Goal: Task Accomplishment & Management: Complete application form

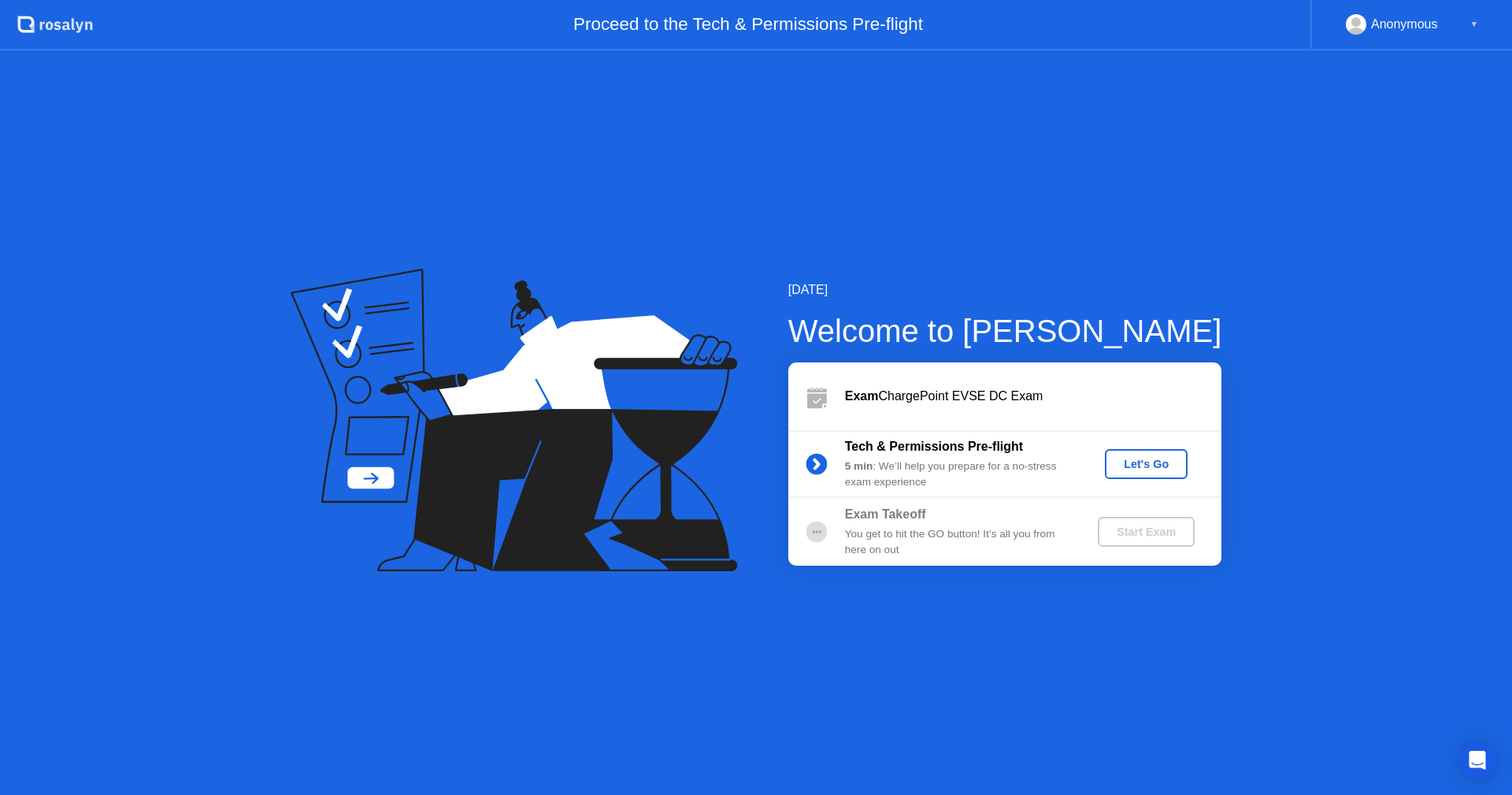
click at [1139, 459] on div "Let's Go" at bounding box center [1146, 463] width 70 height 12
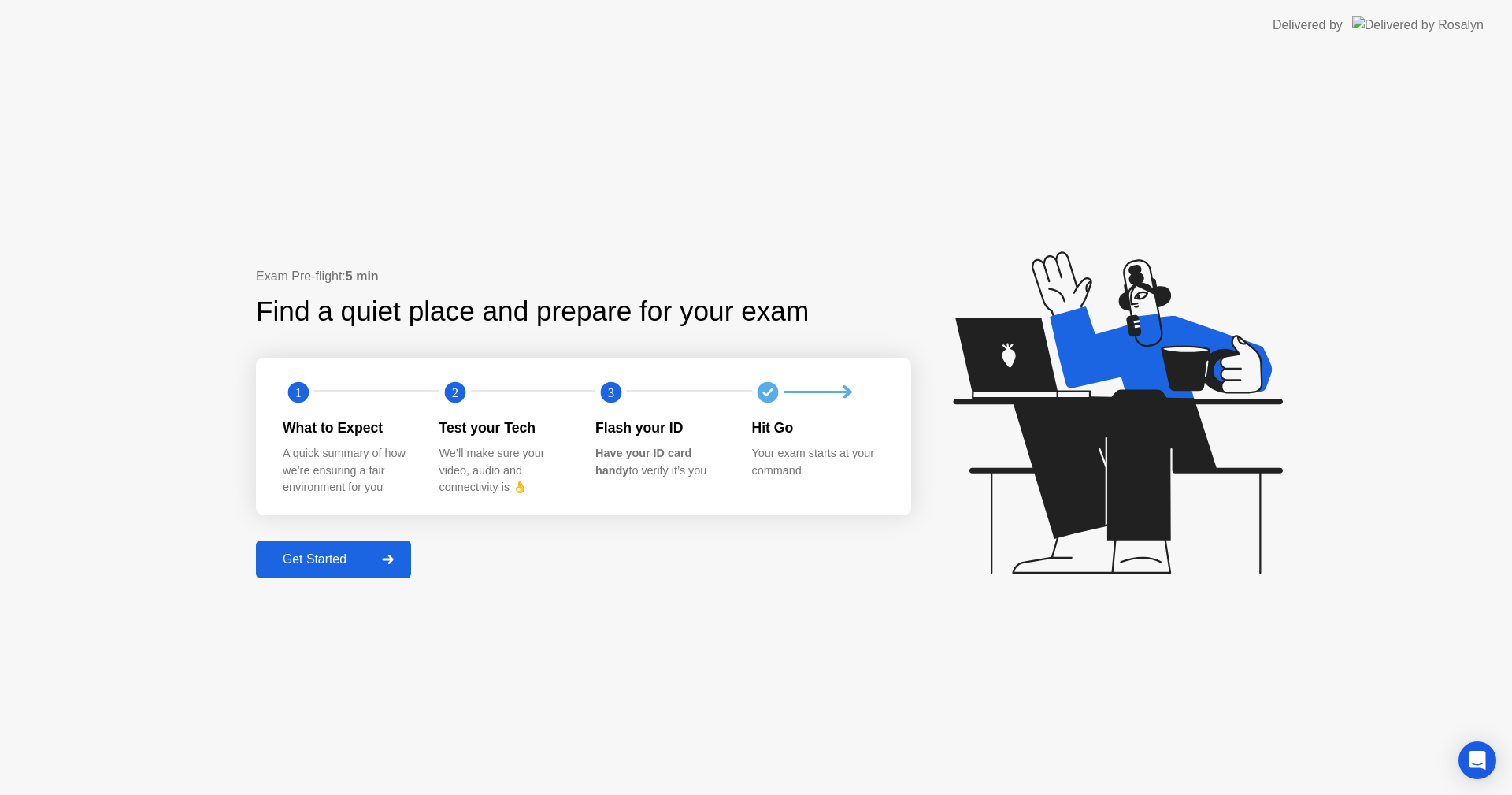
click at [330, 558] on div "Get Started" at bounding box center [314, 559] width 108 height 14
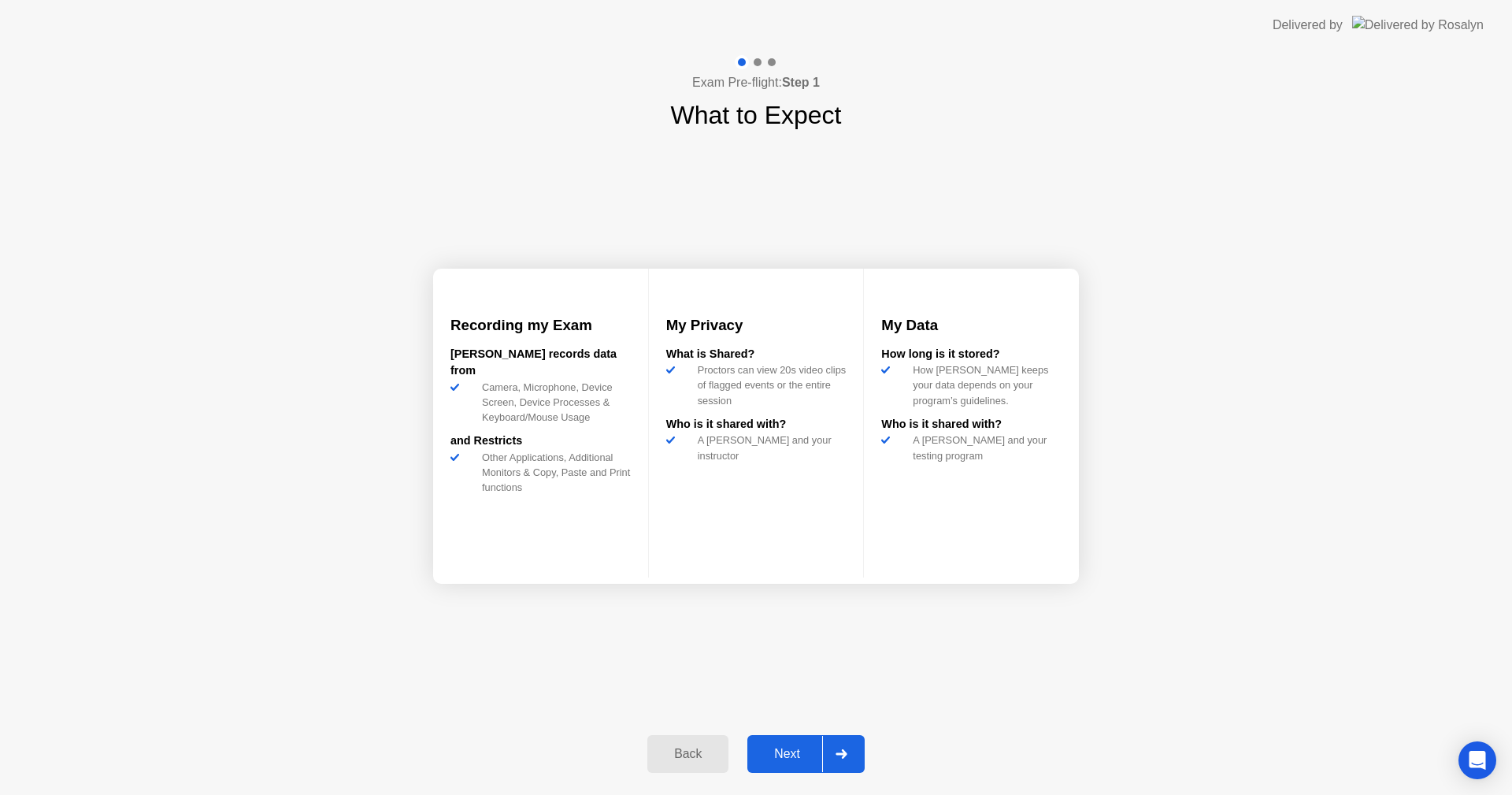
click at [780, 744] on button "Next" at bounding box center [806, 754] width 117 height 38
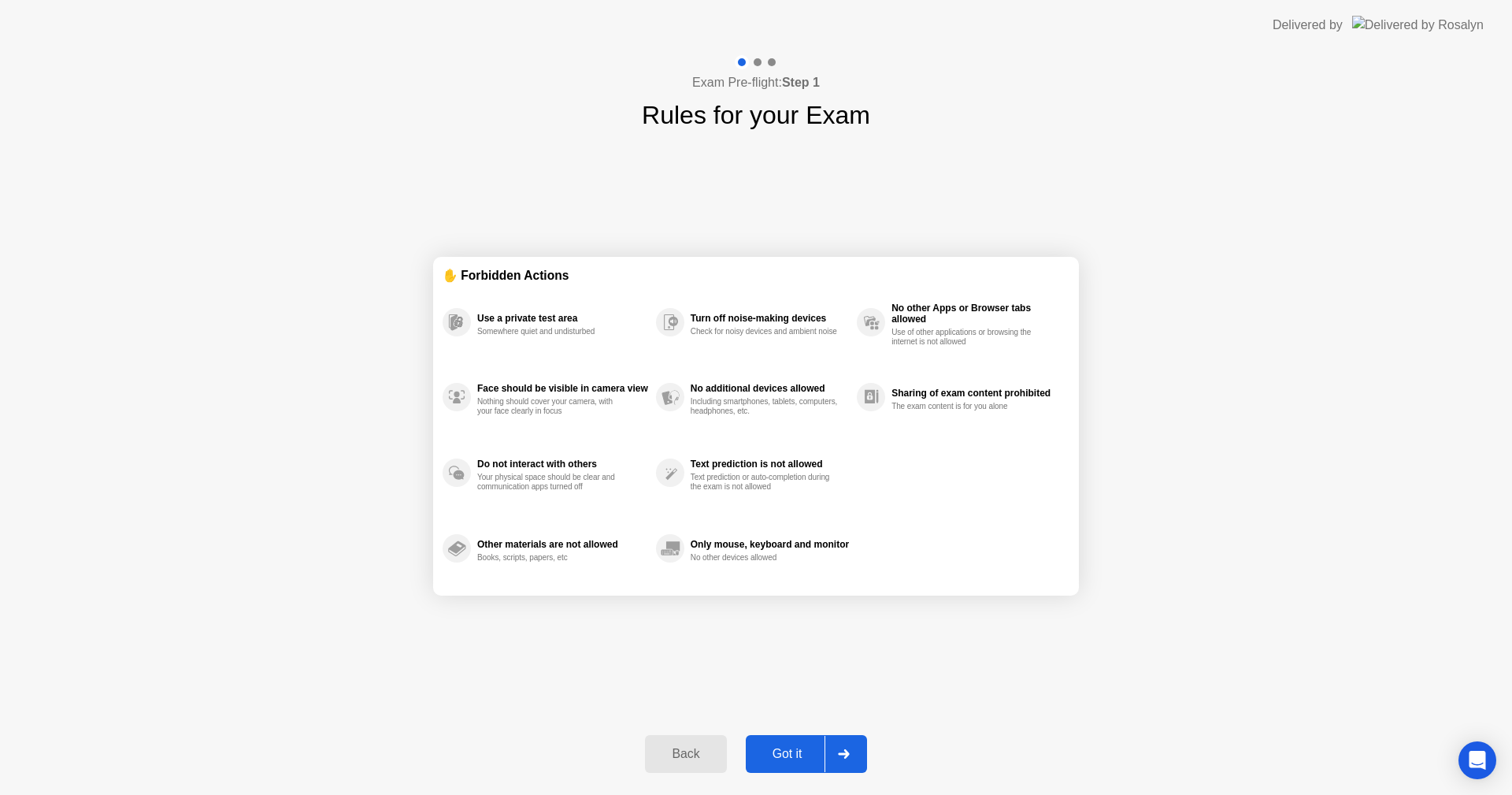
click at [783, 751] on div "Got it" at bounding box center [787, 754] width 74 height 14
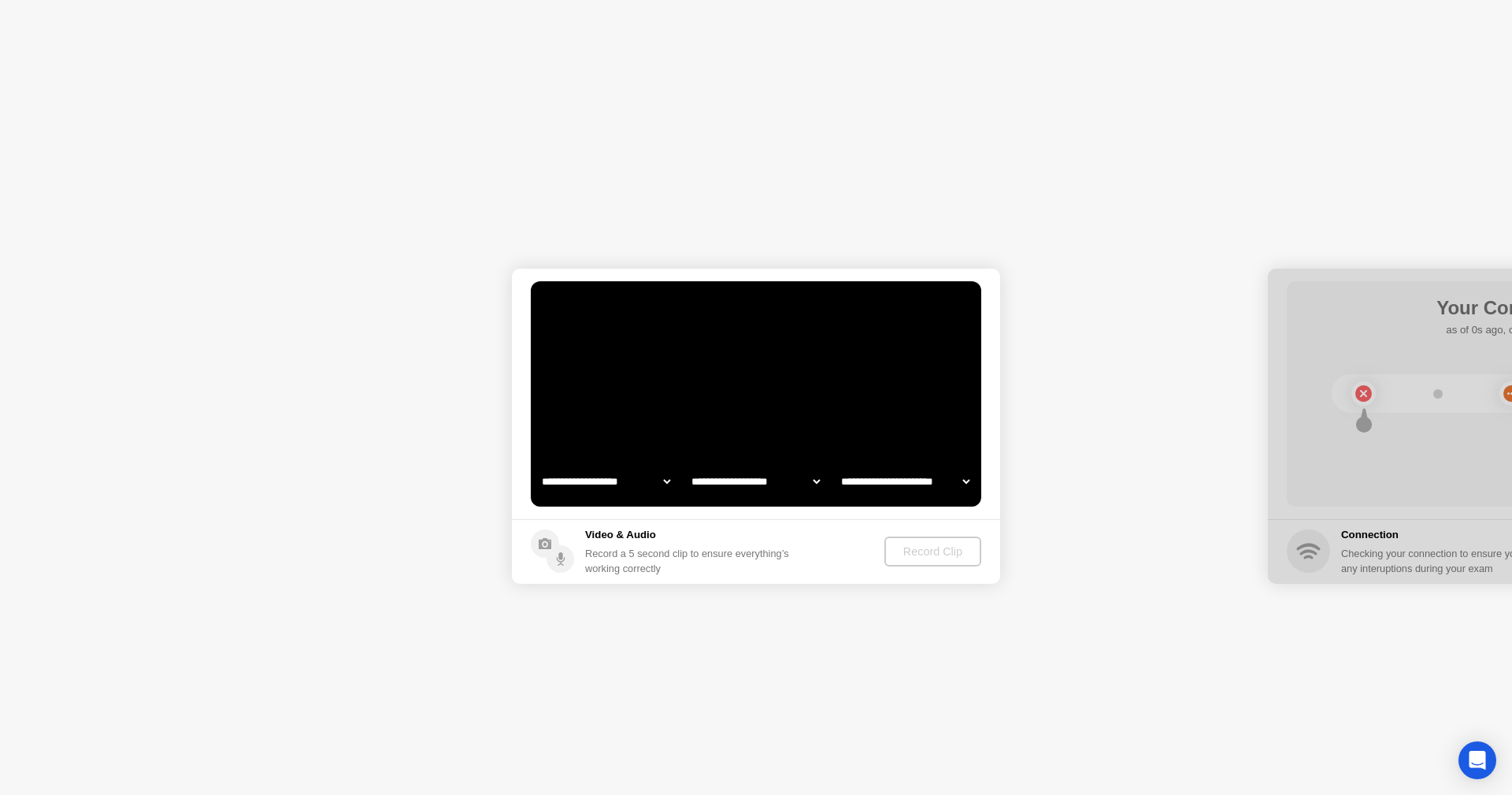
select select "**********"
select select "*******"
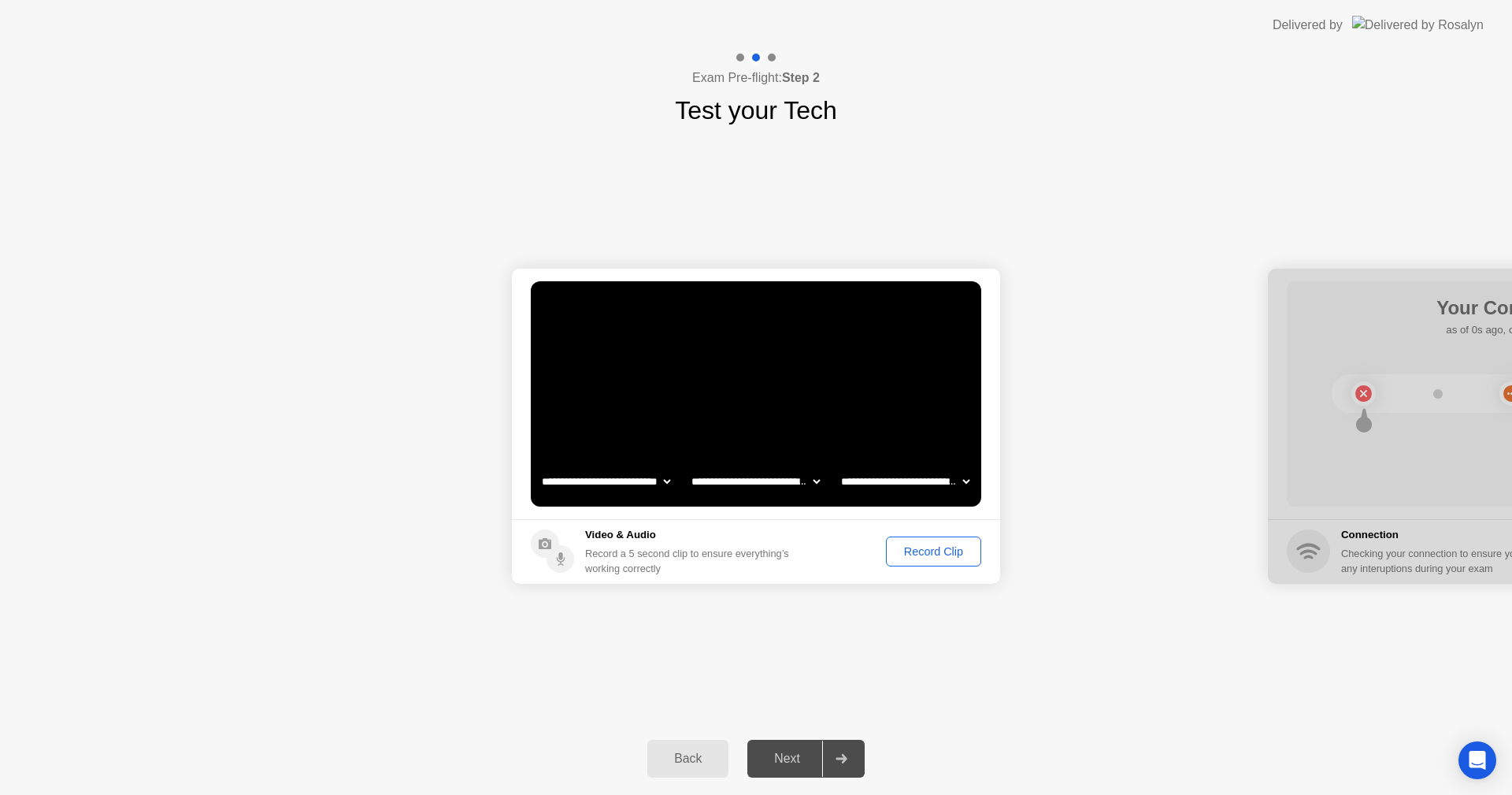
click at [941, 555] on div "Record Clip" at bounding box center [933, 551] width 85 height 12
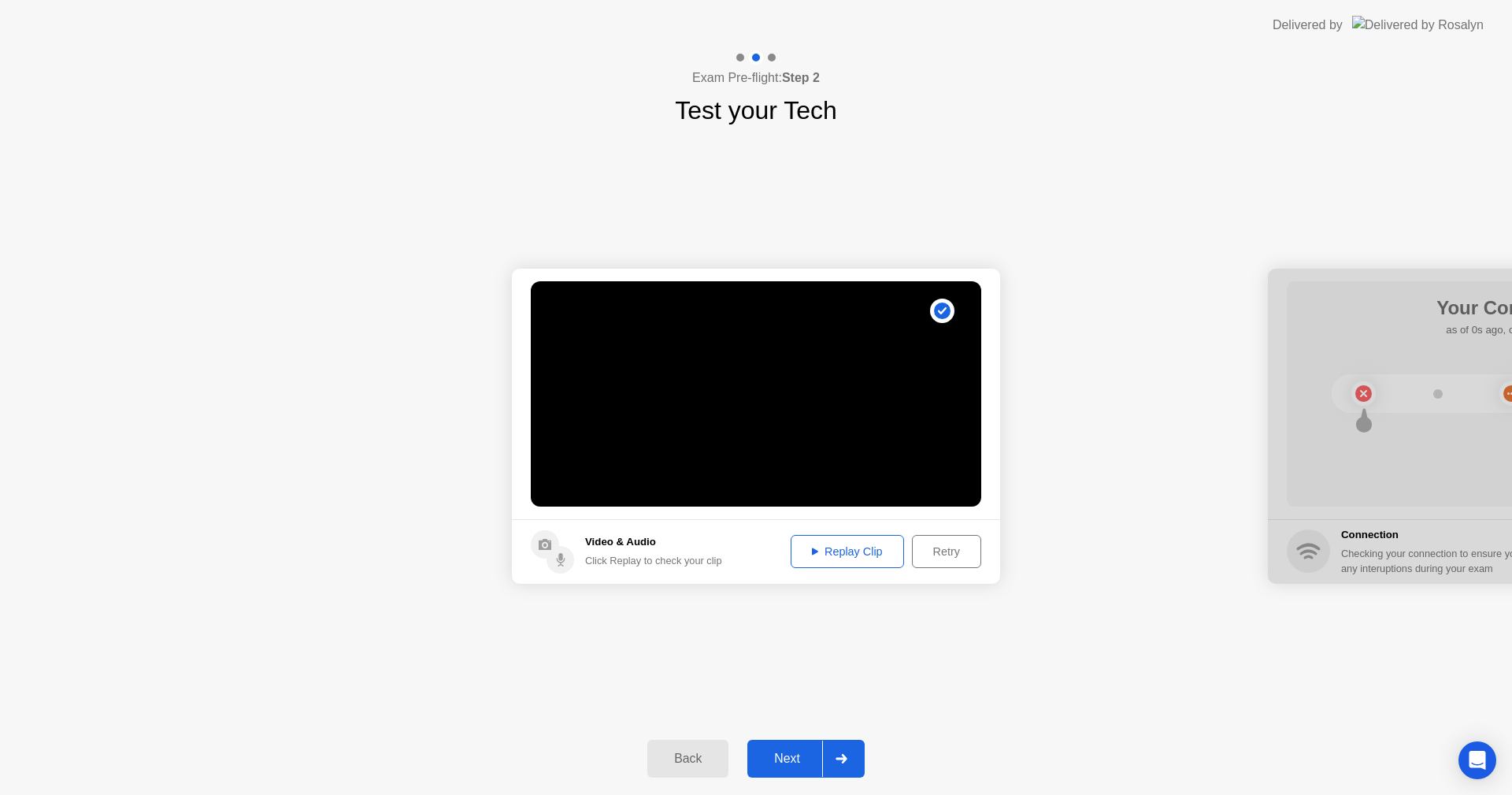
click at [860, 554] on div "Replay Clip" at bounding box center [847, 551] width 103 height 12
click at [788, 751] on div "Next" at bounding box center [786, 758] width 70 height 14
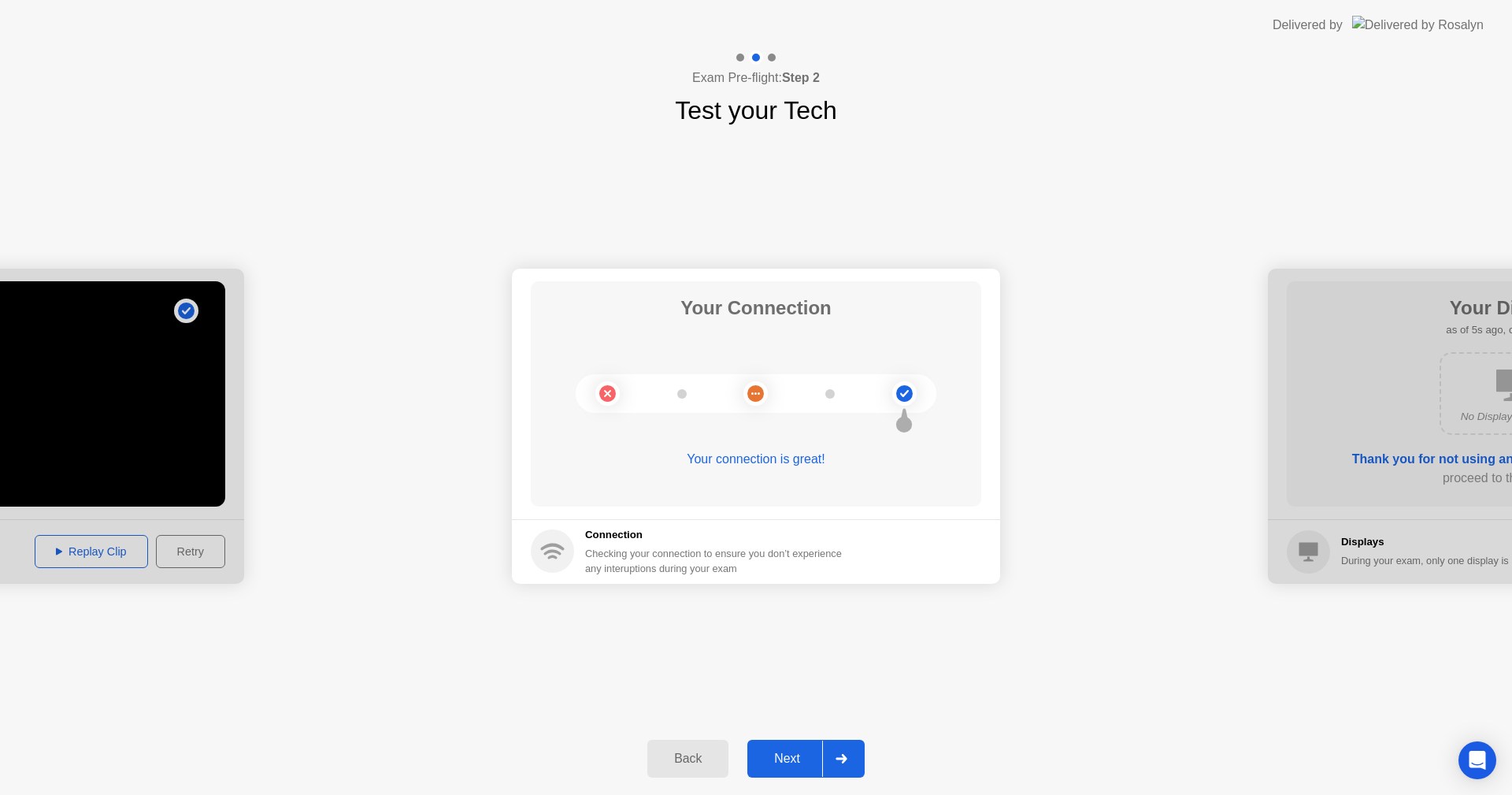
click at [795, 763] on div "Next" at bounding box center [786, 758] width 70 height 14
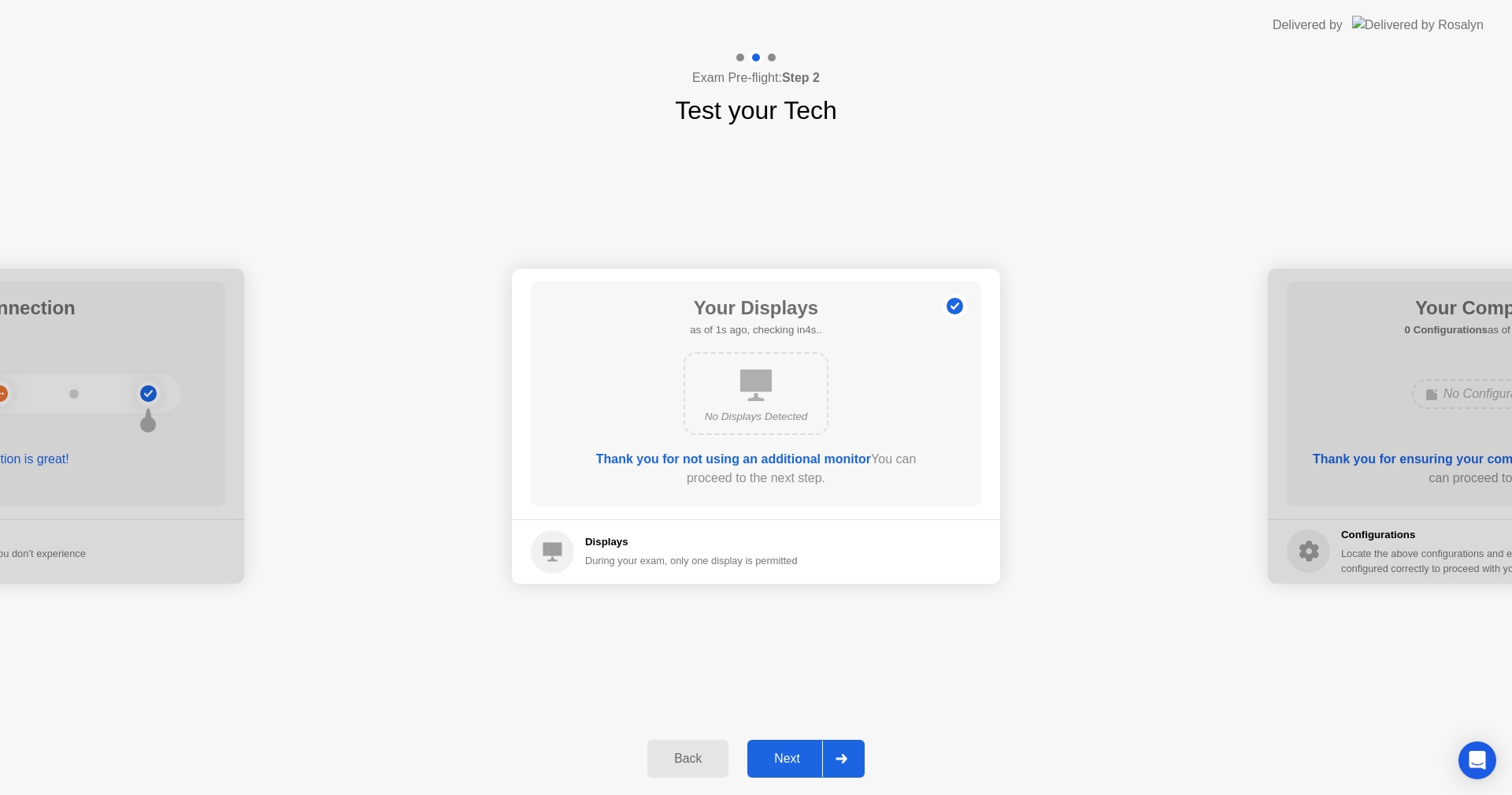
click at [789, 751] on div "Next" at bounding box center [786, 758] width 70 height 14
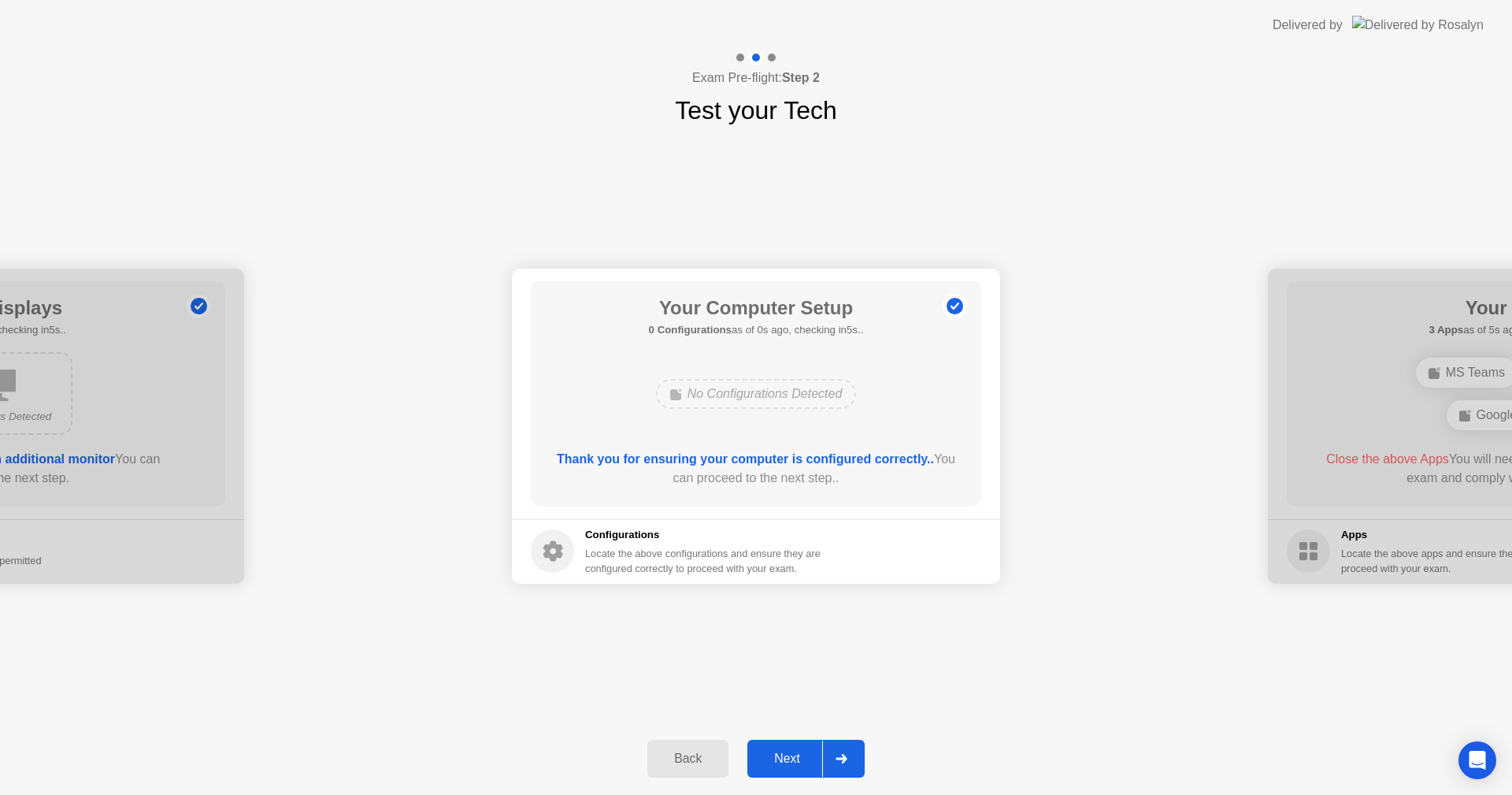
click at [789, 751] on div "Next" at bounding box center [786, 758] width 70 height 14
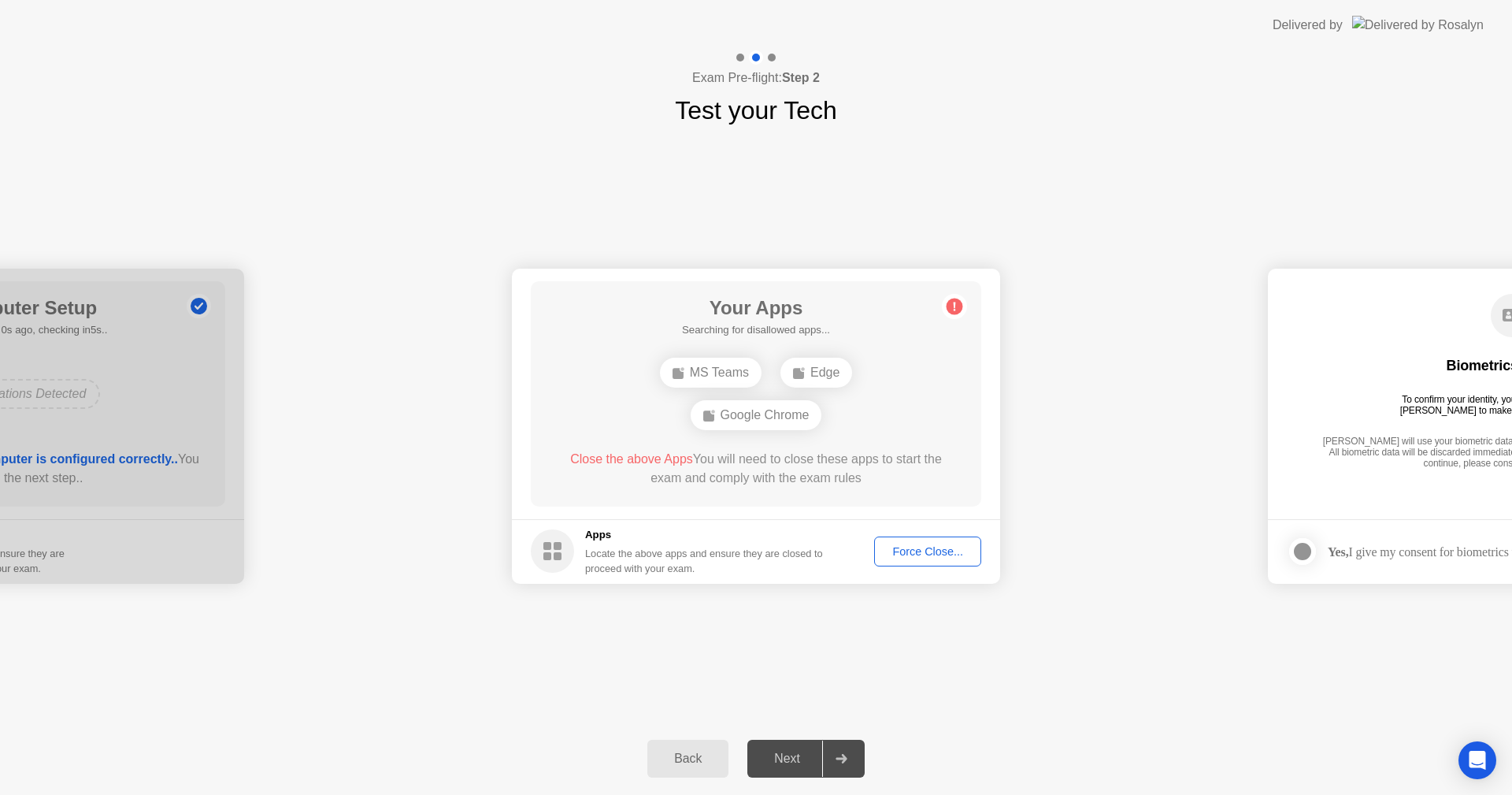
click at [797, 413] on div "Google Chrome" at bounding box center [756, 415] width 131 height 30
click at [926, 548] on div "Force Close..." at bounding box center [928, 551] width 96 height 12
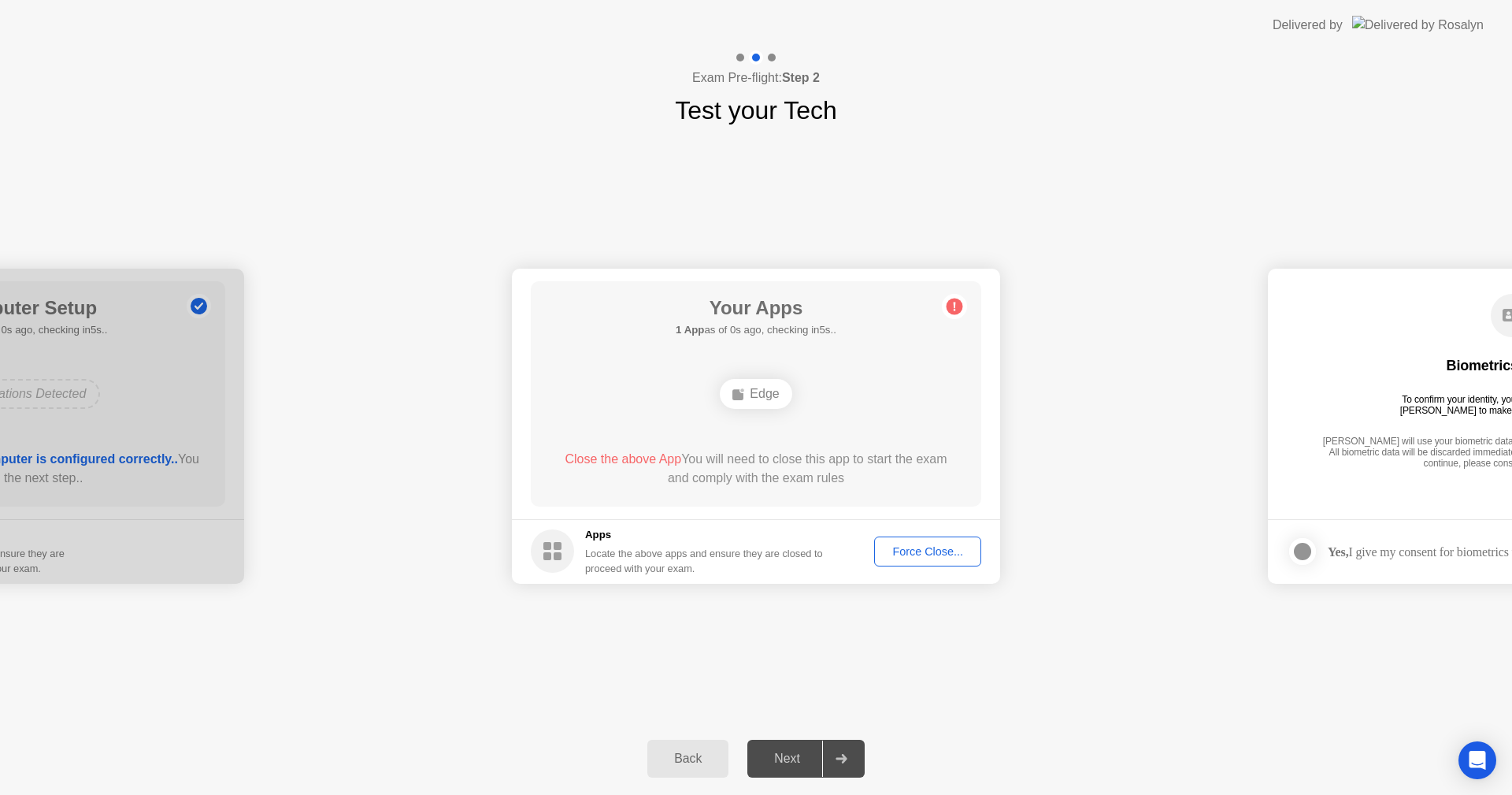
click at [912, 551] on div "Force Close..." at bounding box center [928, 551] width 96 height 12
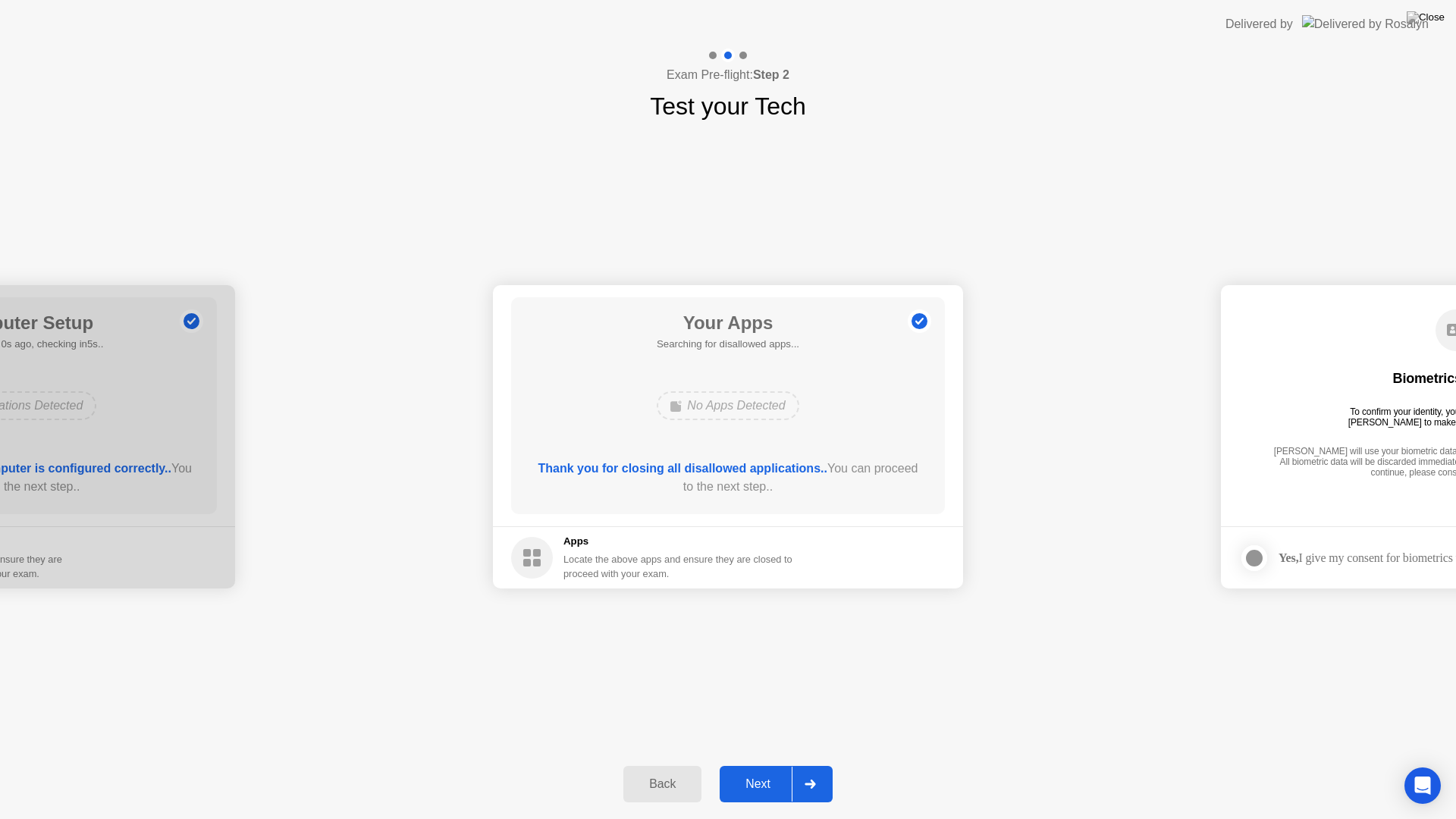
click at [747, 764] on div "Next" at bounding box center [757, 784] width 67 height 13
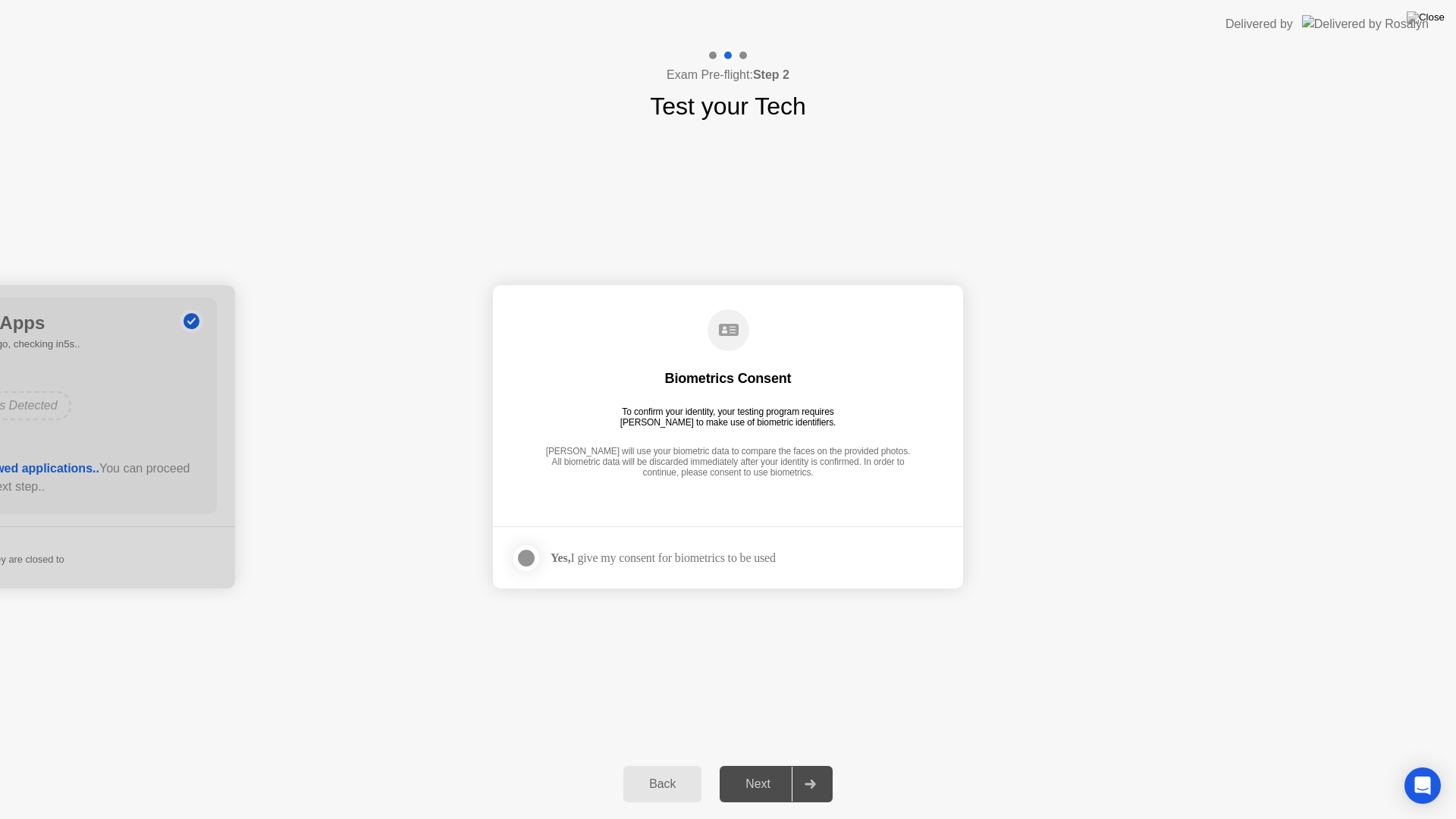
click at [527, 555] on div at bounding box center [526, 558] width 18 height 18
click at [760, 764] on div "Next" at bounding box center [757, 784] width 67 height 13
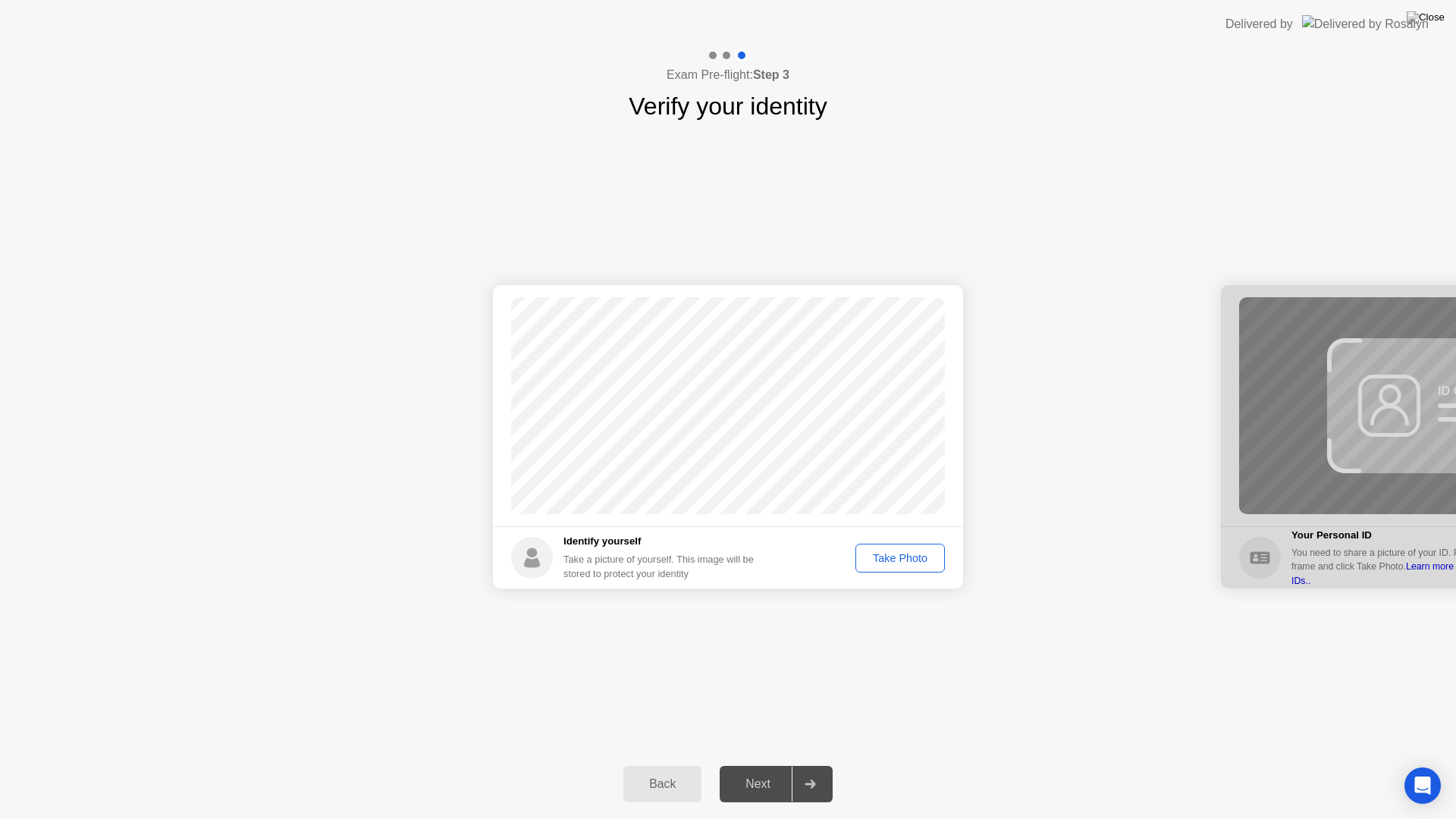
click at [906, 555] on div "Take Photo" at bounding box center [900, 558] width 79 height 12
click at [760, 764] on div "Next" at bounding box center [757, 784] width 67 height 13
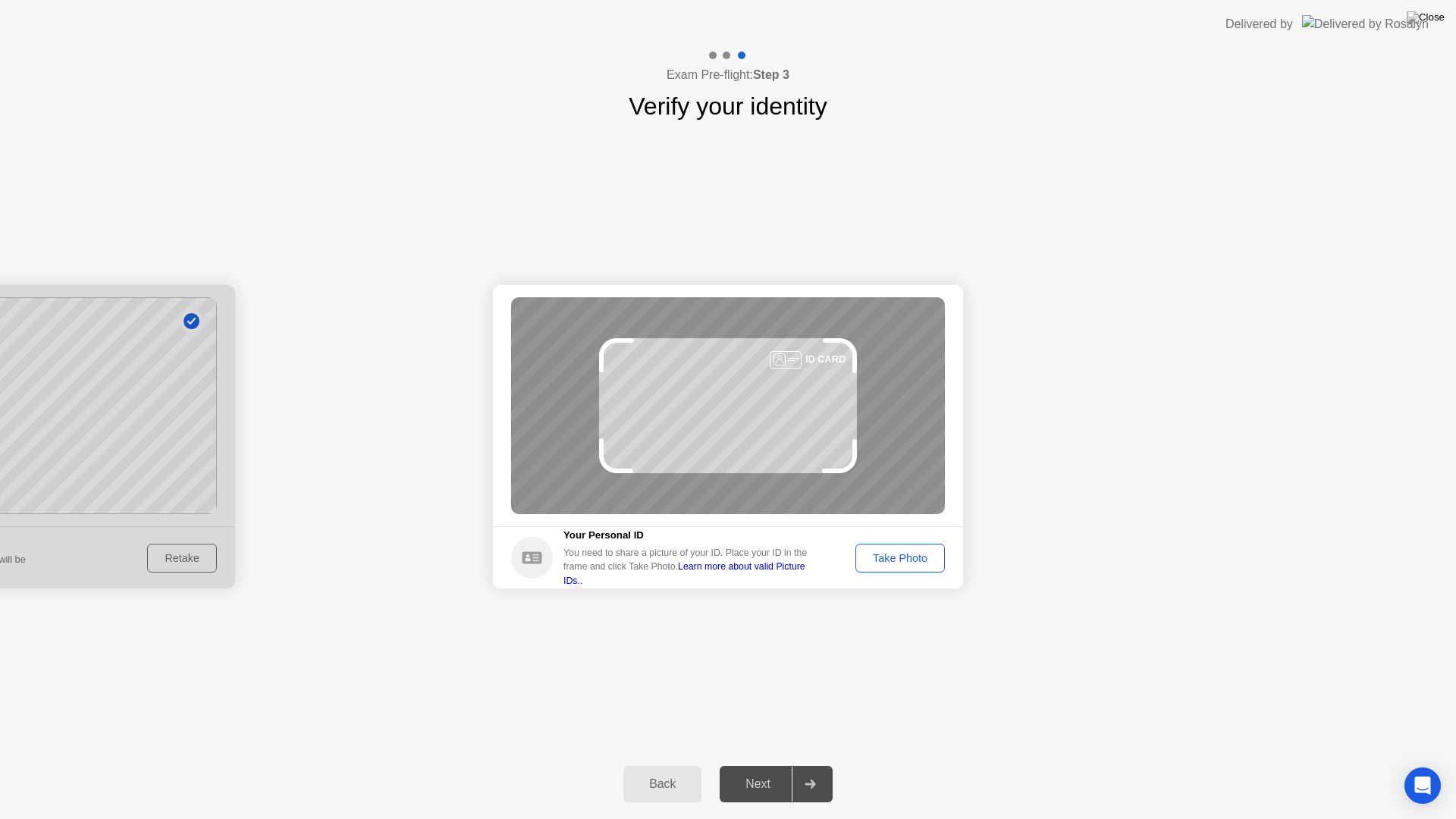
click at [759, 720] on div "Success Photo is correctly taken Identify yourself Take a picture of yourself. …" at bounding box center [728, 436] width 1456 height 625
click at [911, 559] on div "Take Photo" at bounding box center [900, 558] width 79 height 12
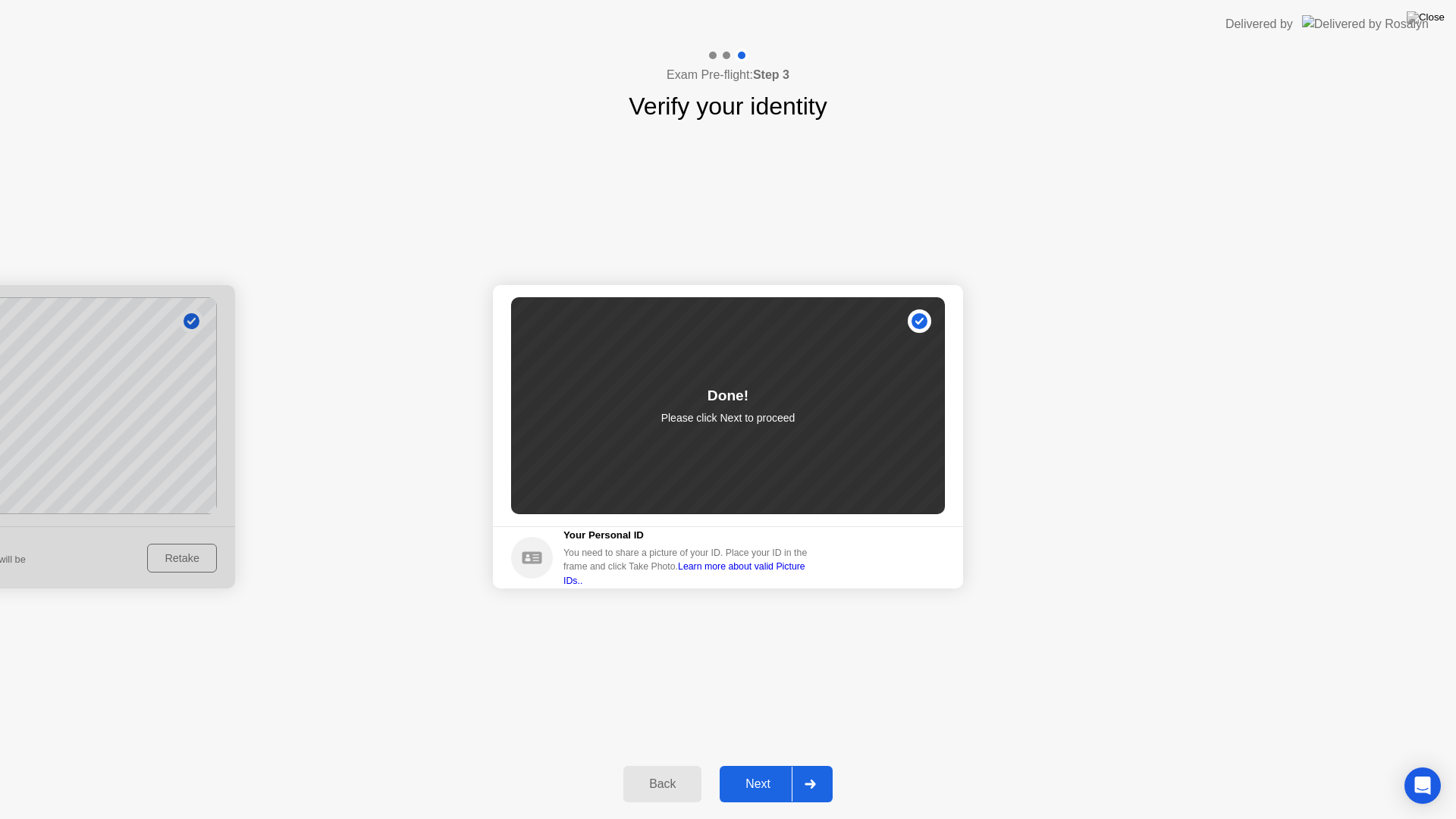
click at [762, 764] on div "Next" at bounding box center [757, 784] width 67 height 13
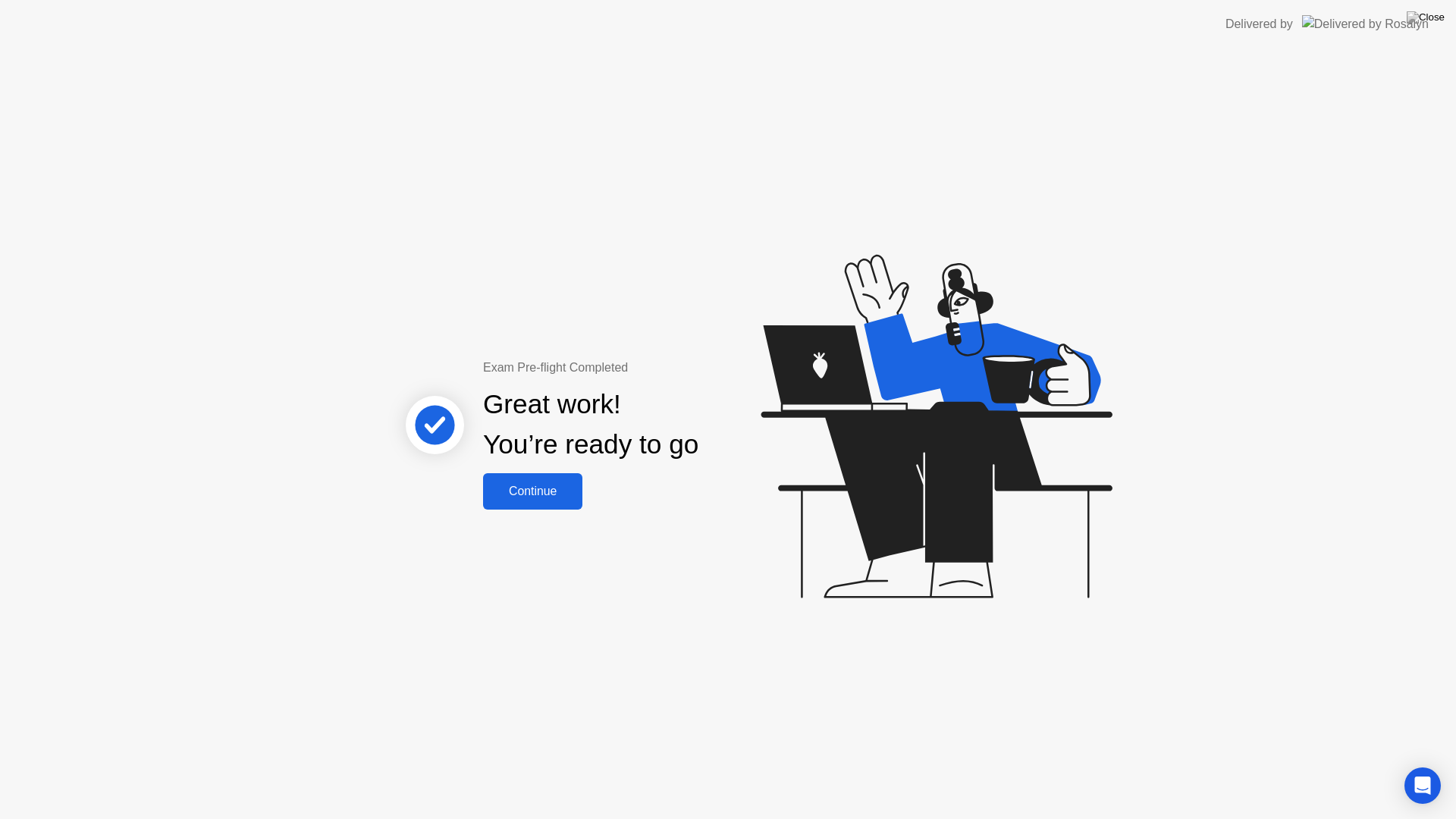
click at [566, 495] on div "Continue" at bounding box center [533, 491] width 90 height 13
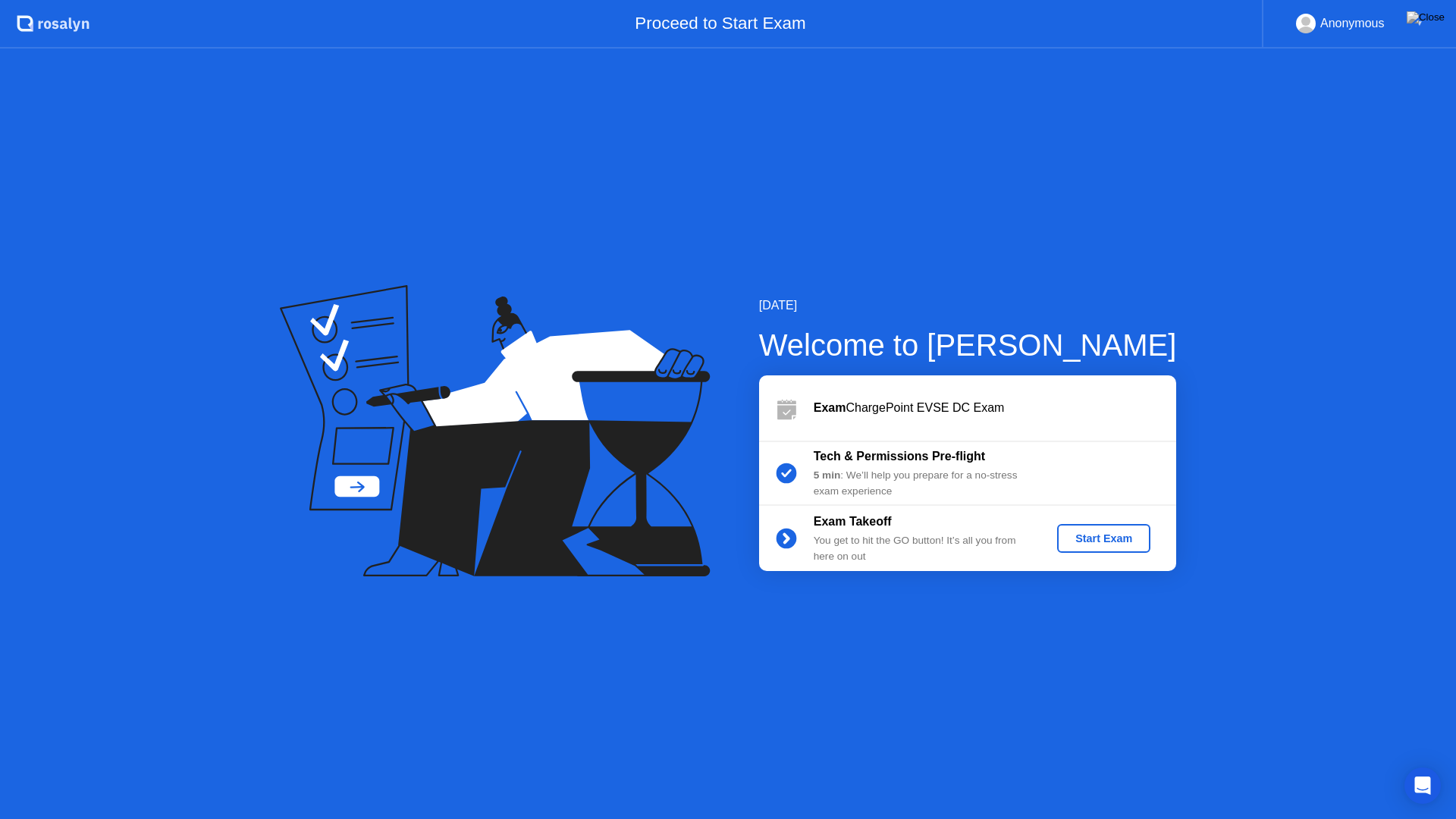
click at [1088, 529] on button "Start Exam" at bounding box center [1104, 538] width 93 height 28
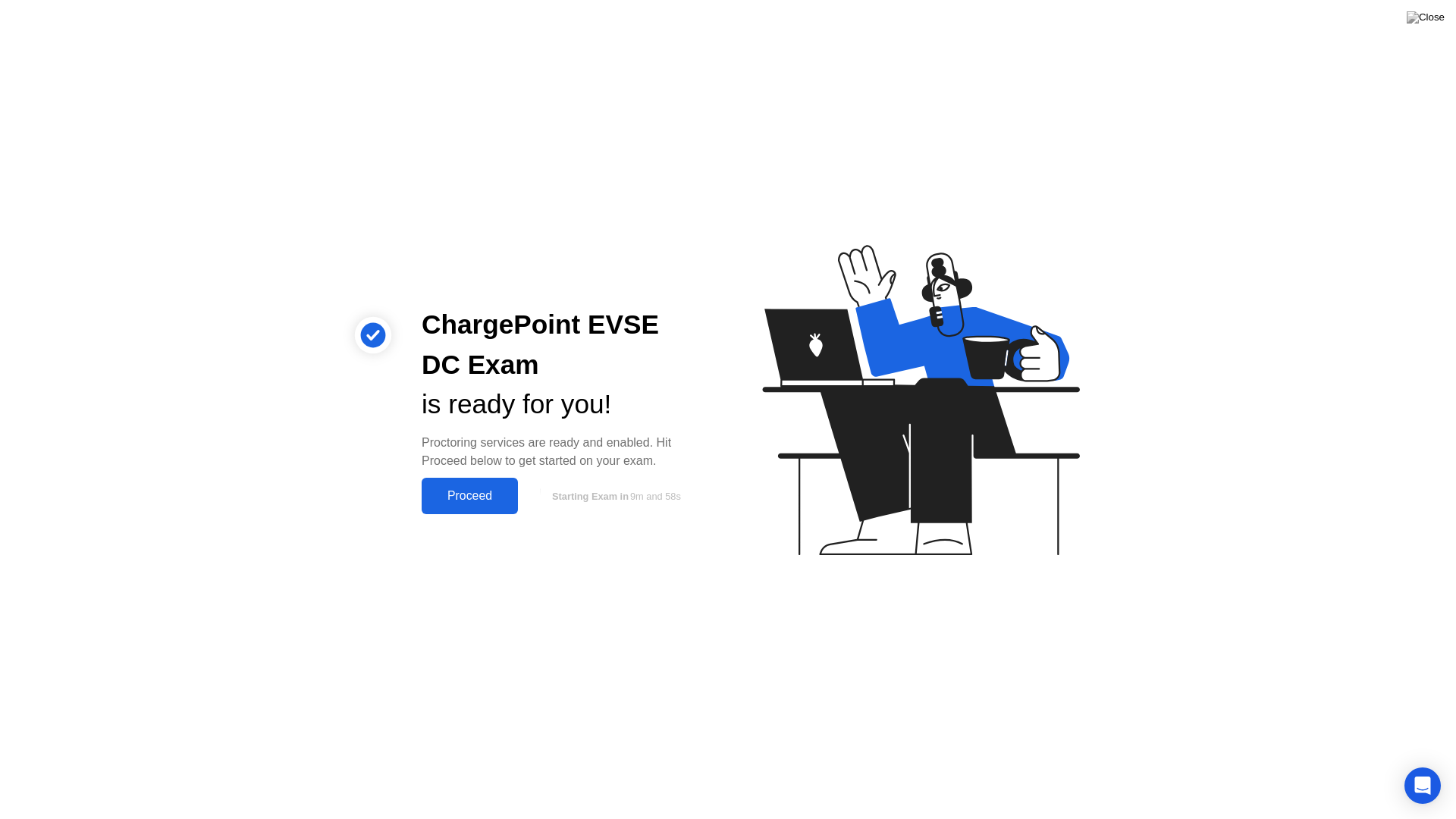
click at [484, 495] on div "Proceed" at bounding box center [470, 496] width 87 height 13
